Goal: Information Seeking & Learning: Learn about a topic

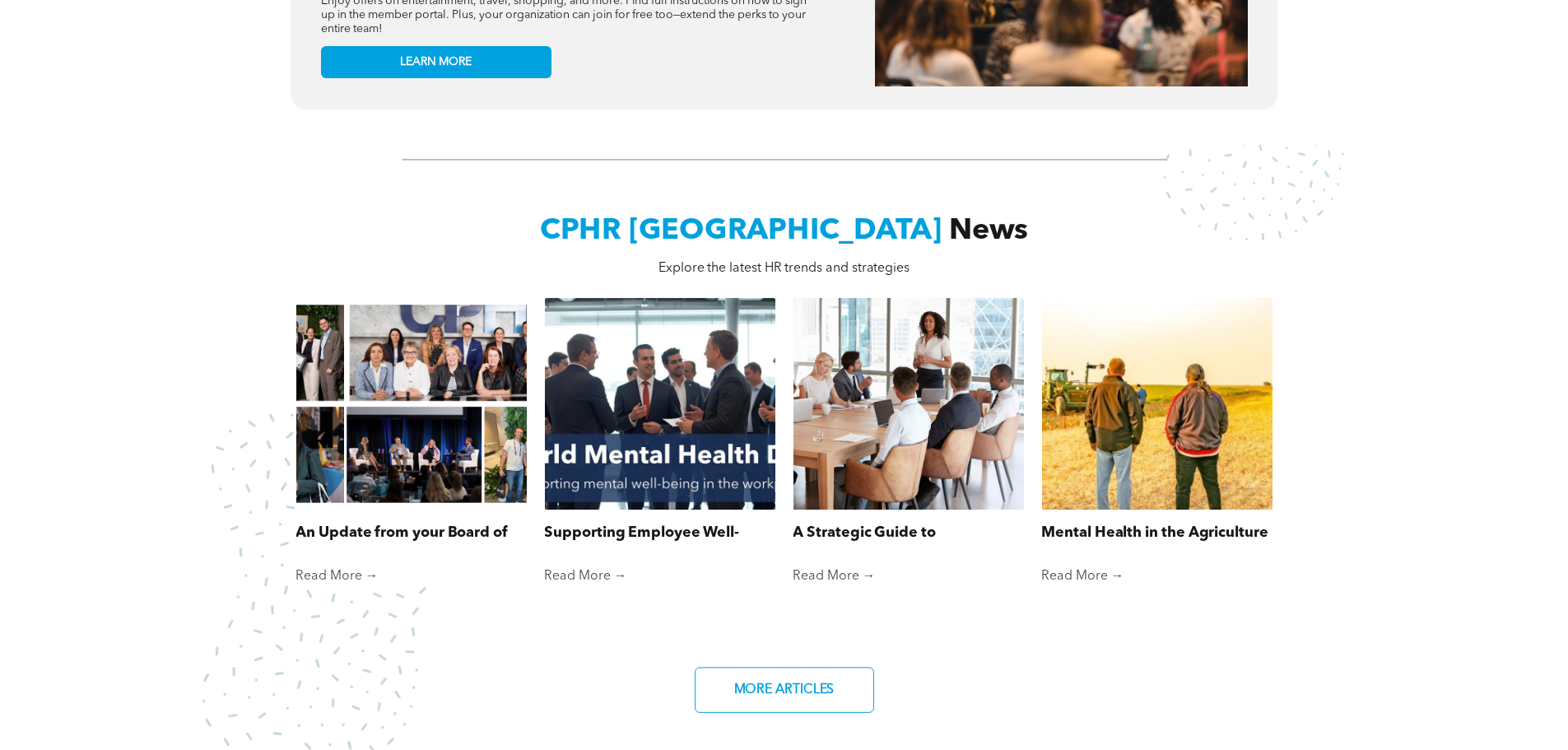
scroll to position [1070, 0]
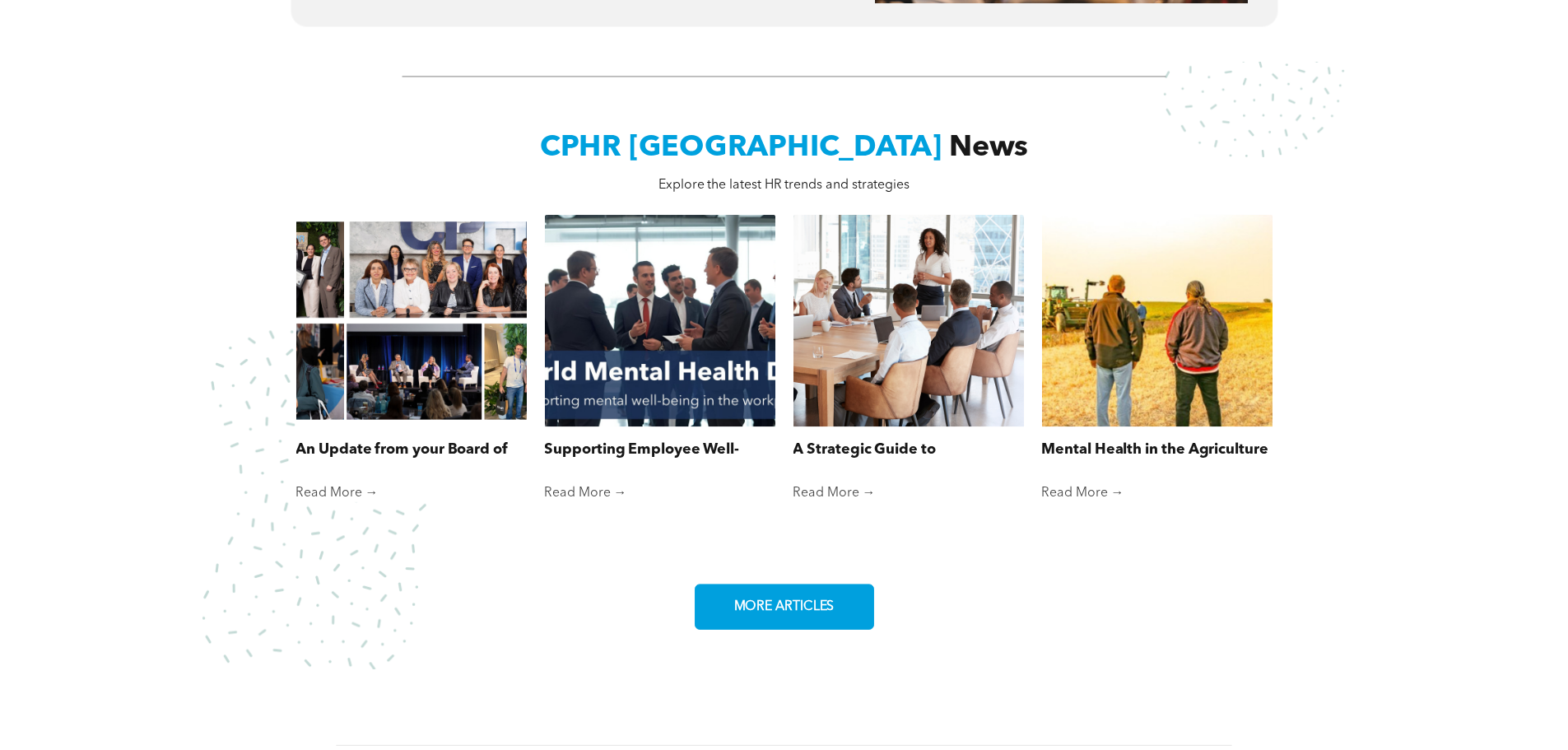
click at [777, 597] on span "MORE ARTICLES" at bounding box center [784, 607] width 112 height 32
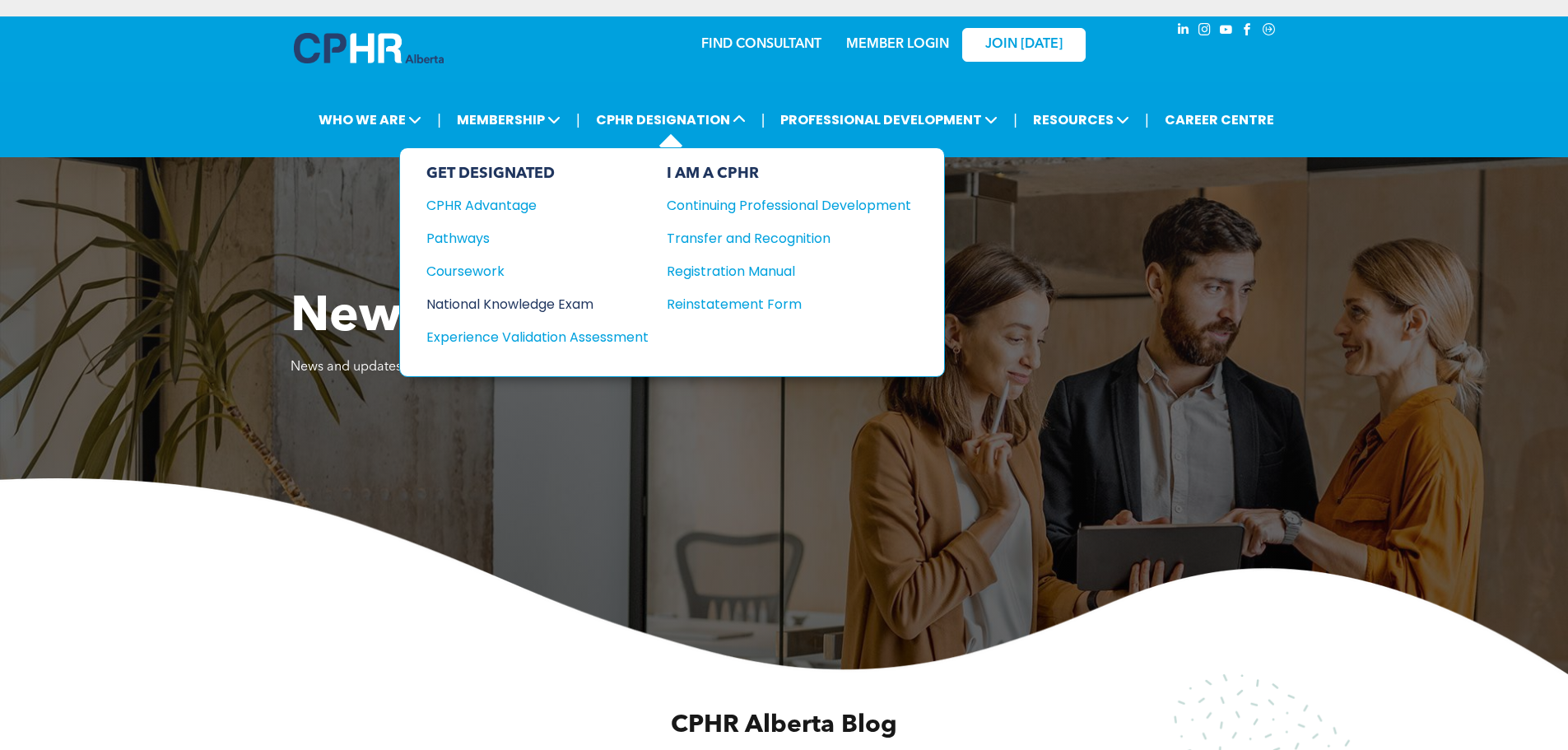
click at [555, 301] on div "National Knowledge Exam" at bounding box center [526, 304] width 200 height 21
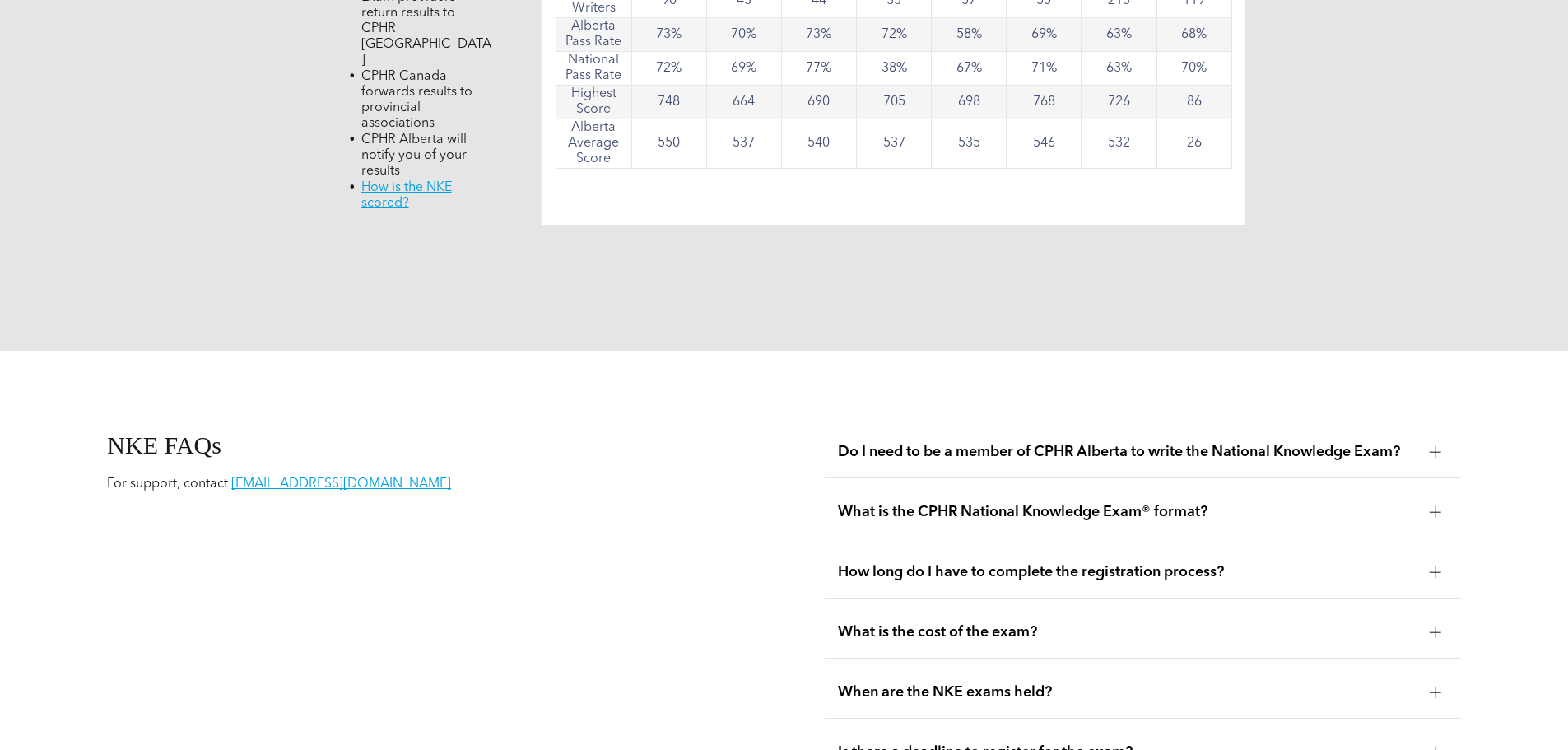
scroll to position [1893, 0]
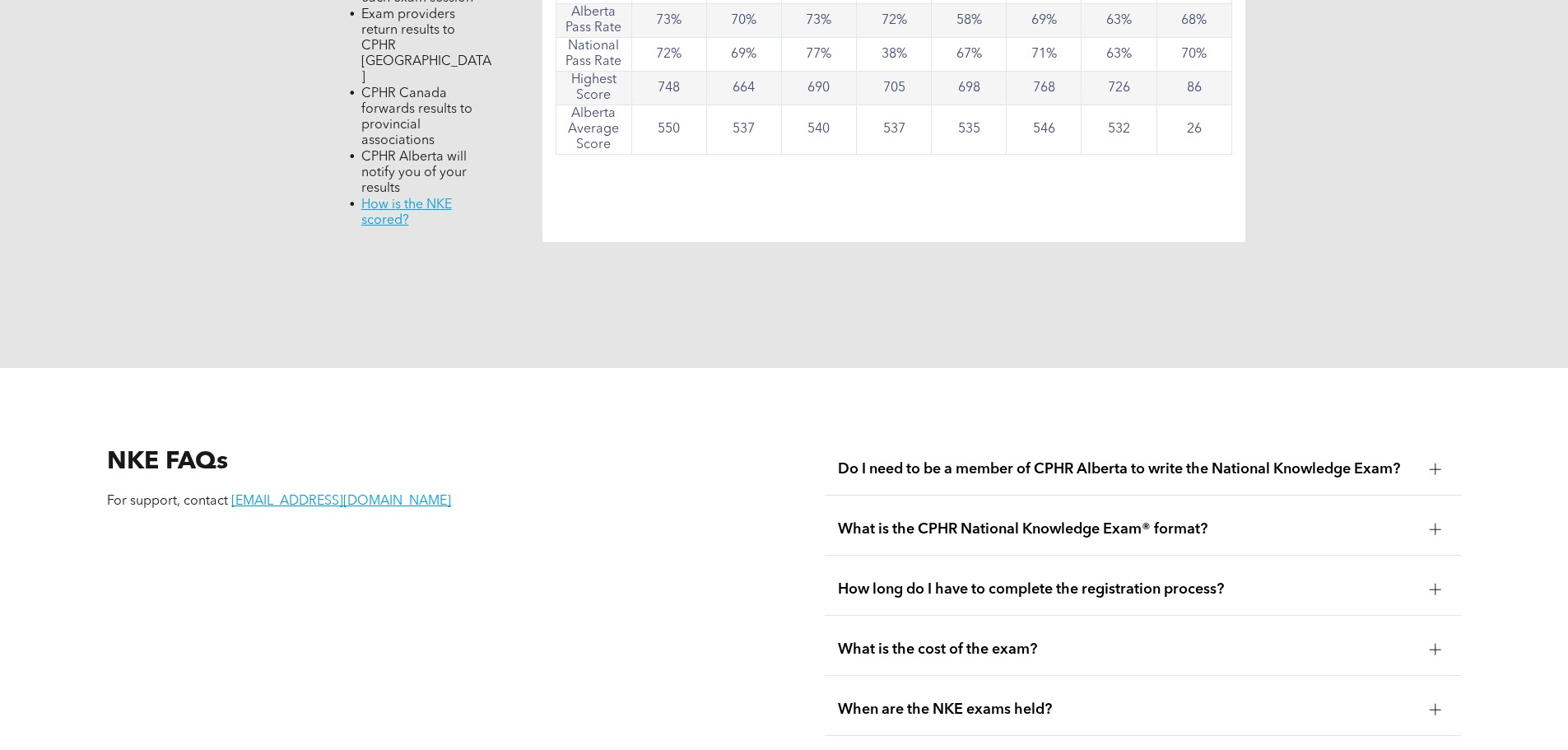
click at [1439, 468] on div at bounding box center [1436, 468] width 12 height 1
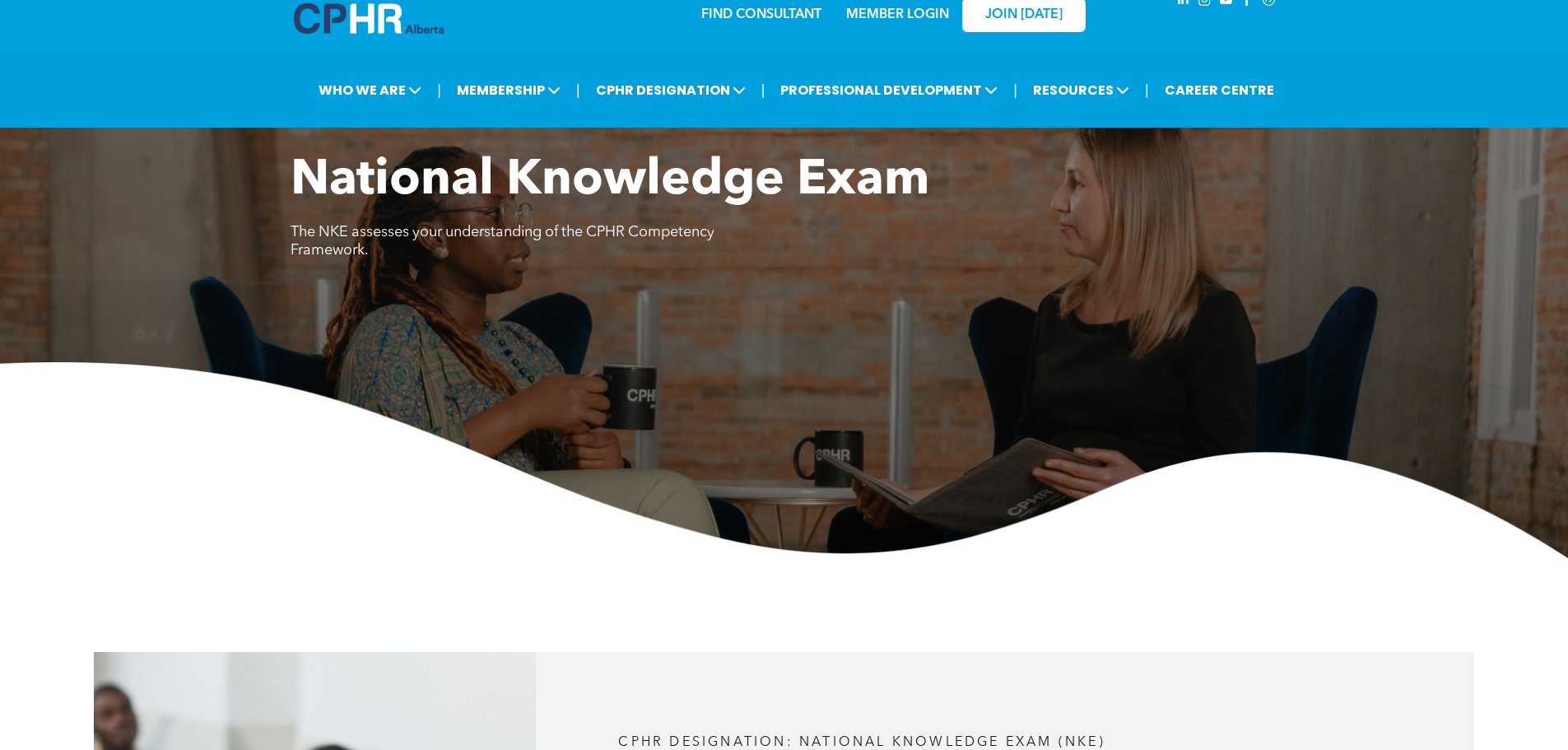
scroll to position [0, 0]
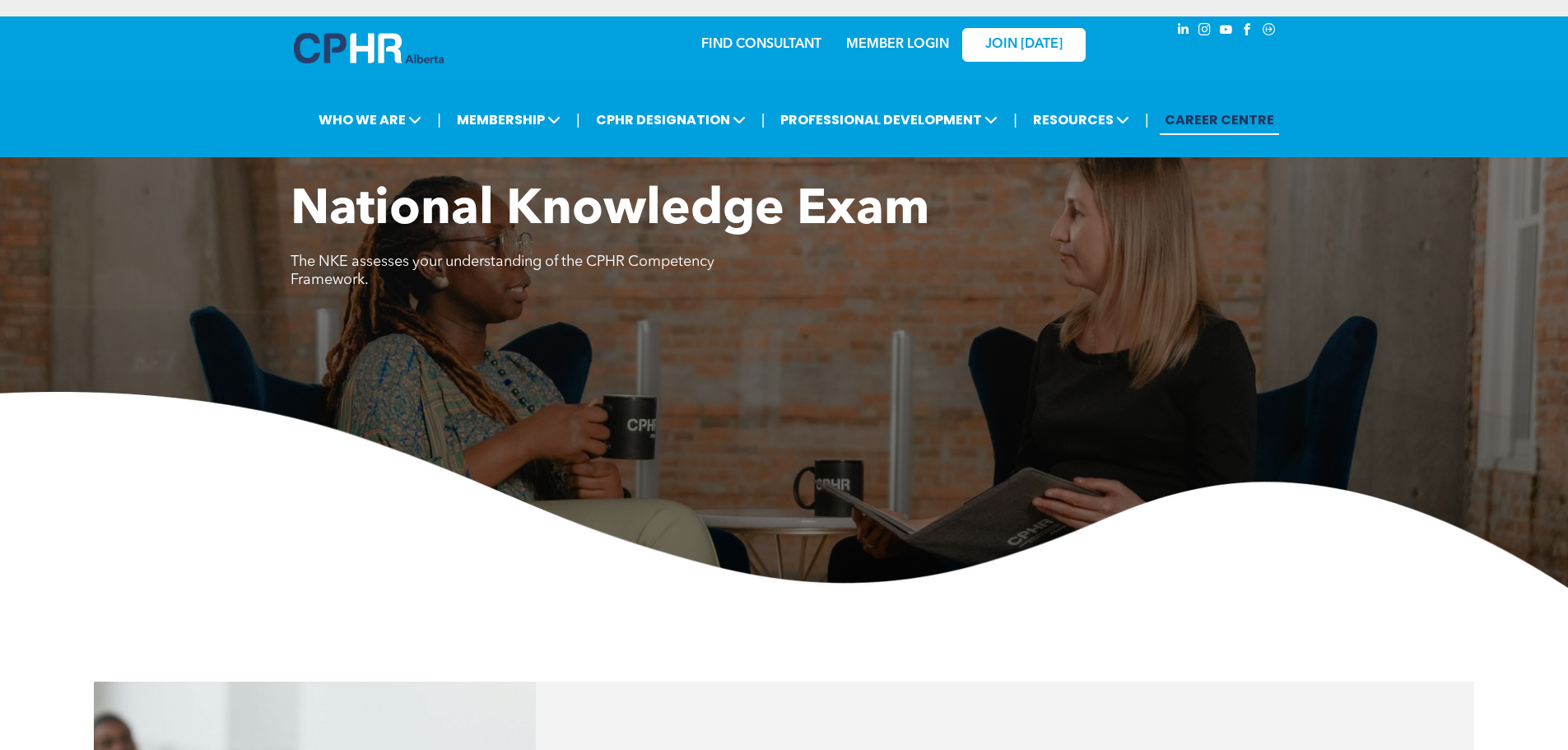
click at [1224, 119] on link "CAREER CENTRE" at bounding box center [1219, 120] width 120 height 30
